Goal: Task Accomplishment & Management: Use online tool/utility

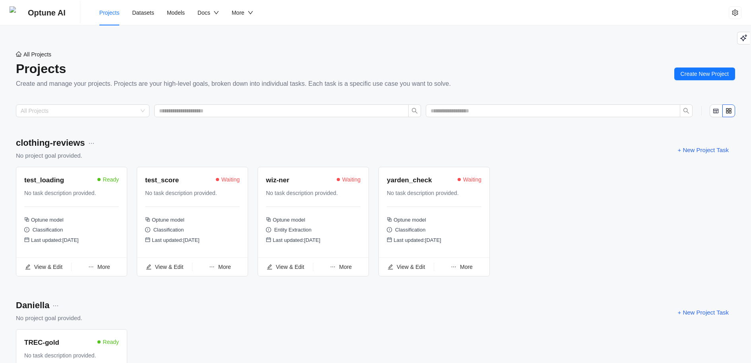
scroll to position [115, 0]
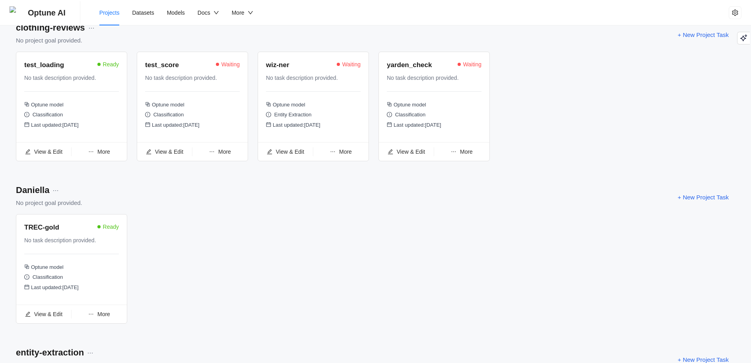
click at [42, 225] on div "TREC-gold" at bounding box center [41, 228] width 35 height 11
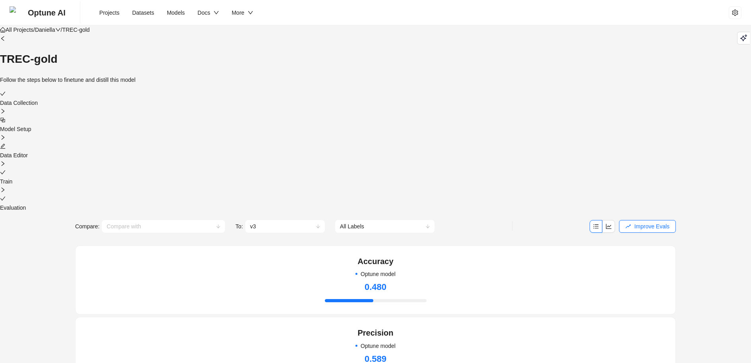
click at [403, 142] on div "Data Editor" at bounding box center [375, 150] width 751 height 17
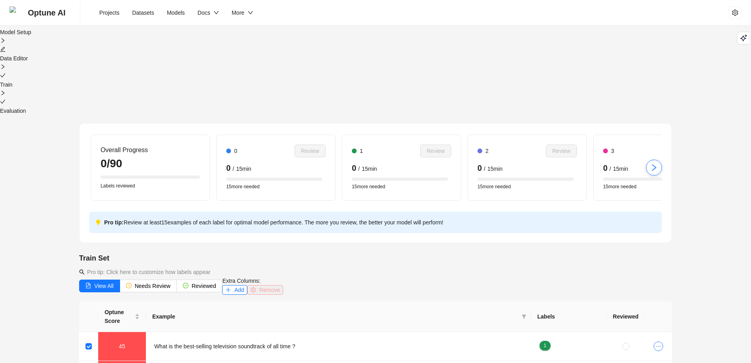
scroll to position [5, 0]
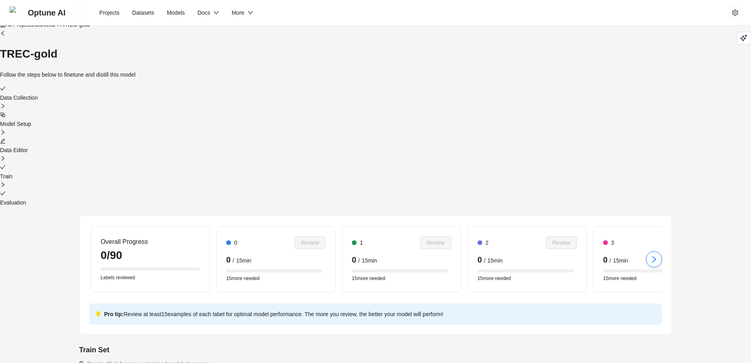
click at [30, 10] on span "Optune AI" at bounding box center [47, 12] width 38 height 25
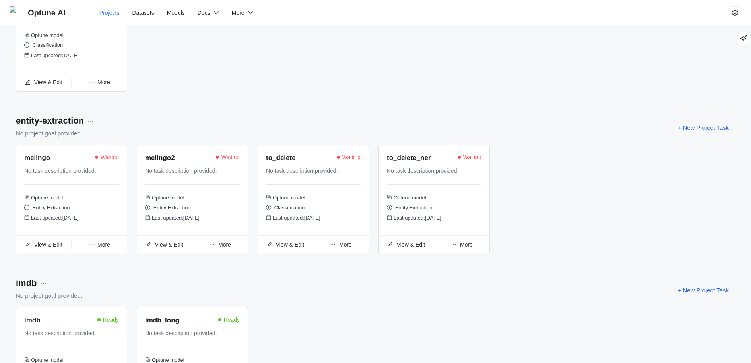
scroll to position [487, 0]
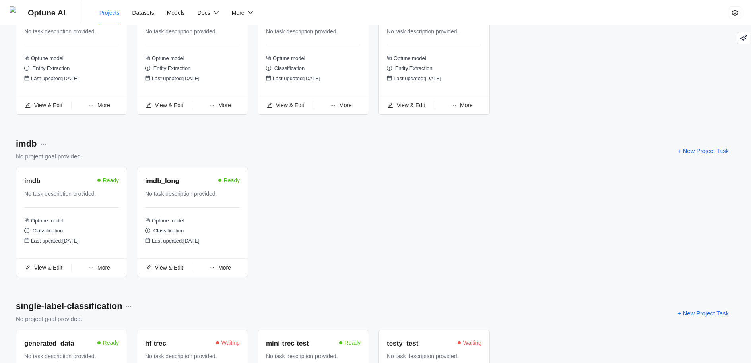
click at [36, 187] on div "imdb" at bounding box center [32, 181] width 16 height 11
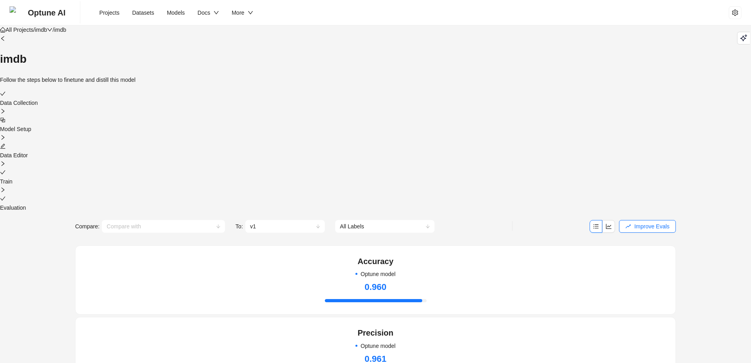
click at [6, 144] on icon "edit" at bounding box center [3, 147] width 6 height 6
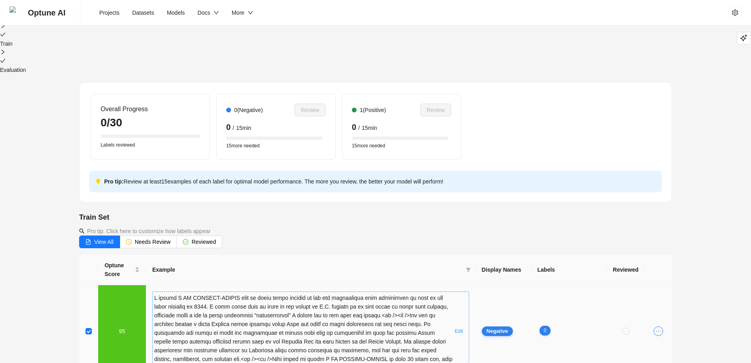
click at [452, 292] on div "Edit" at bounding box center [310, 332] width 317 height 80
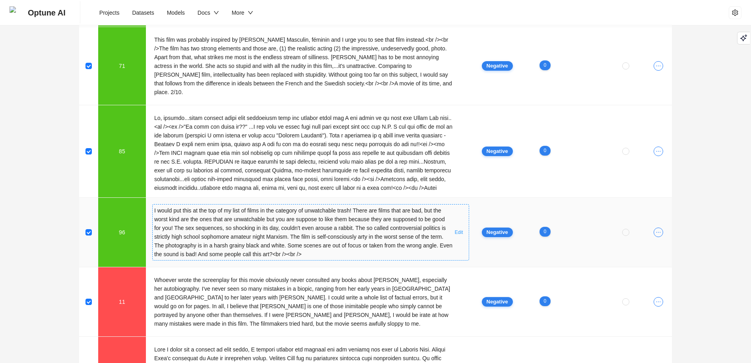
scroll to position [695, 0]
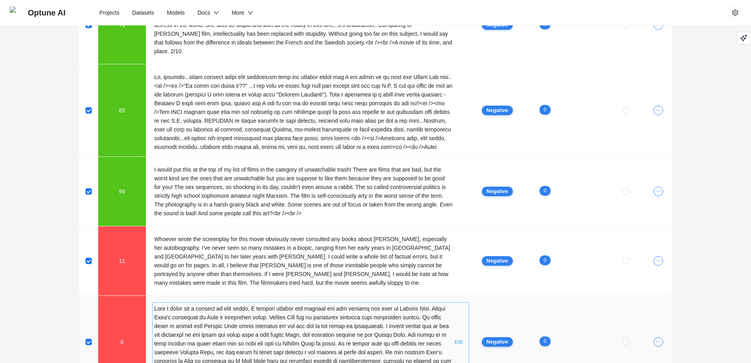
click at [450, 303] on div "Edit" at bounding box center [310, 343] width 317 height 80
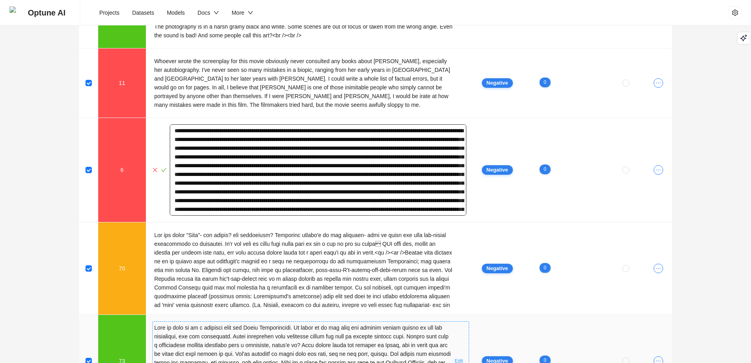
scroll to position [0, 0]
